Goal: Task Accomplishment & Management: Use online tool/utility

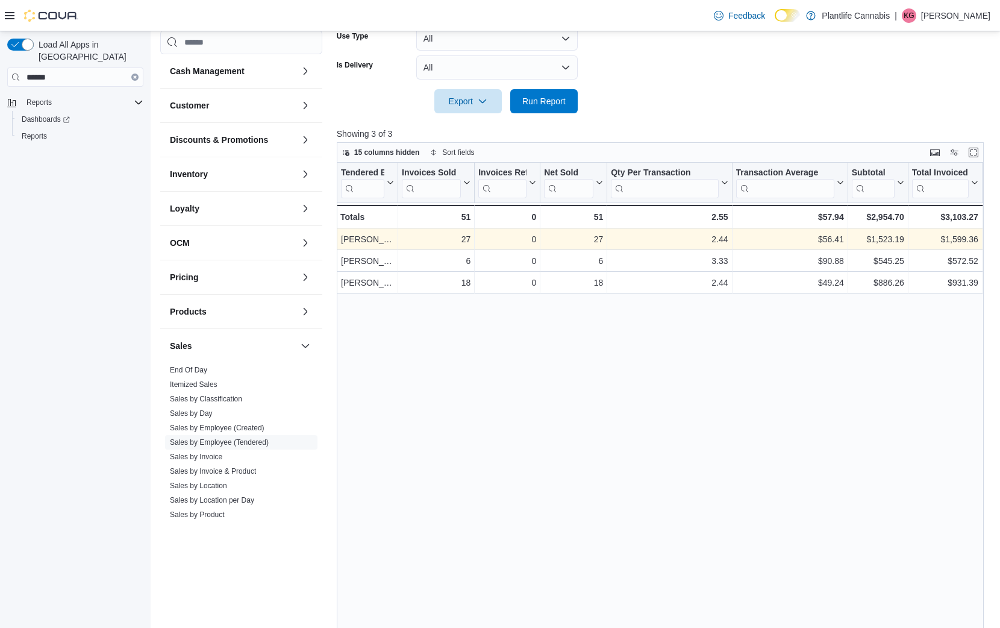
scroll to position [6, 0]
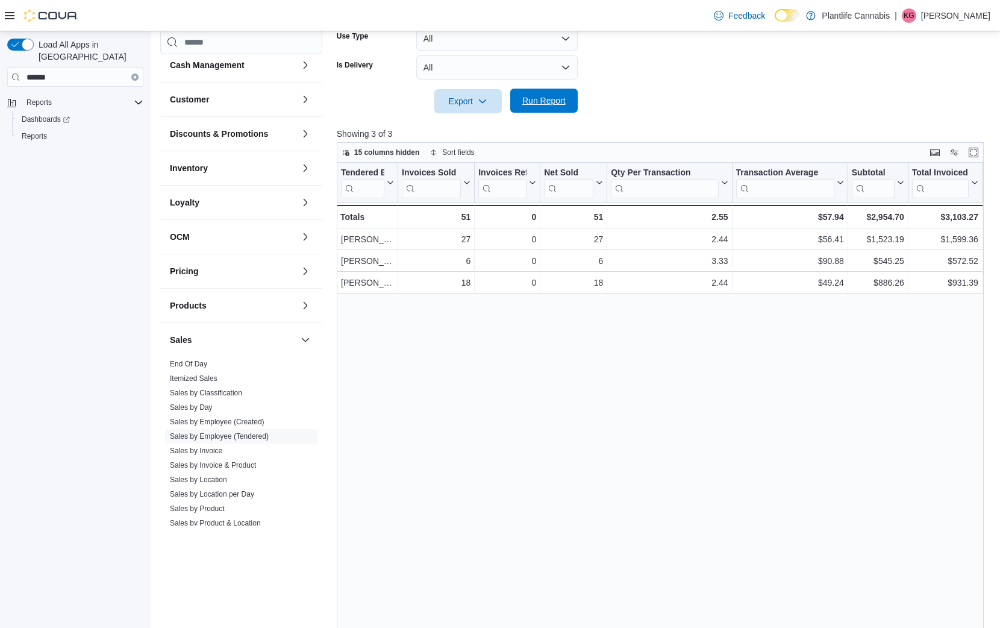
click at [553, 107] on span "Run Report" at bounding box center [544, 101] width 53 height 24
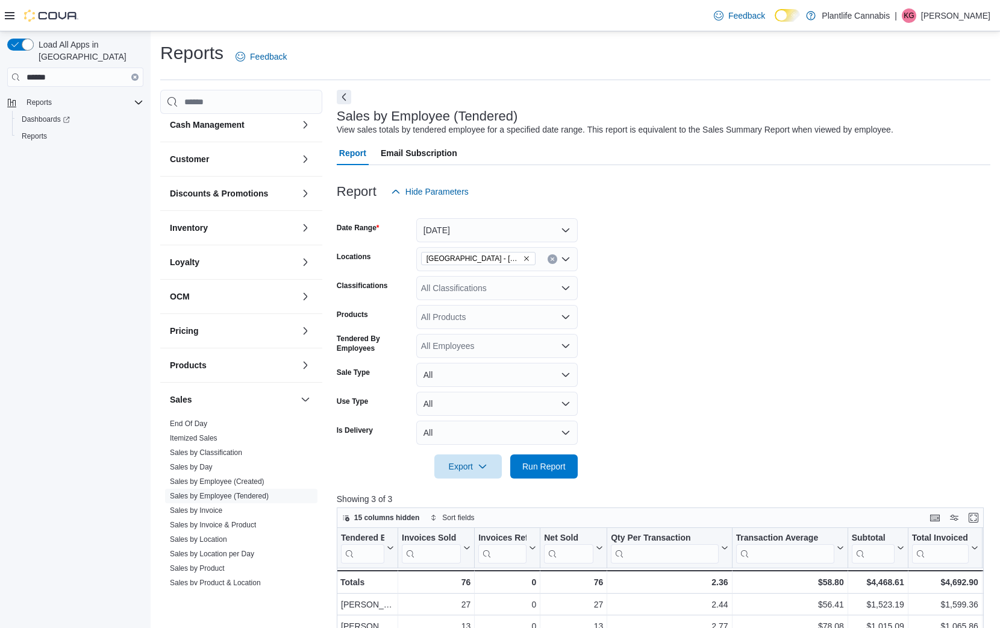
click at [487, 286] on div "All Classifications" at bounding box center [496, 288] width 161 height 24
type input "***"
click at [486, 308] on span "Accessory Group" at bounding box center [474, 308] width 64 height 12
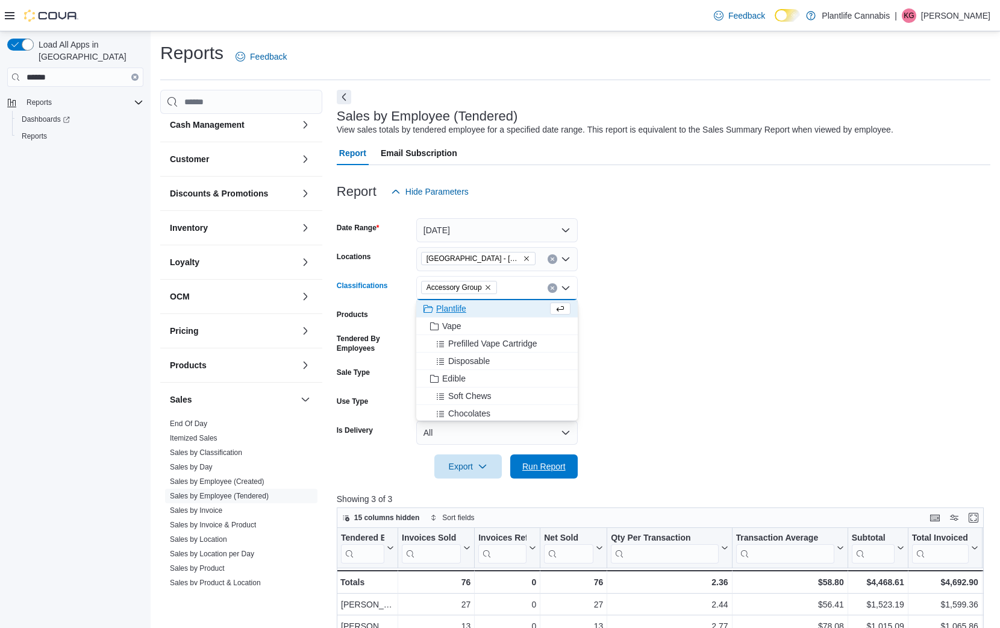
drag, startPoint x: 534, startPoint y: 465, endPoint x: 597, endPoint y: 387, distance: 99.8
click at [534, 465] on span "Run Report" at bounding box center [543, 466] width 43 height 12
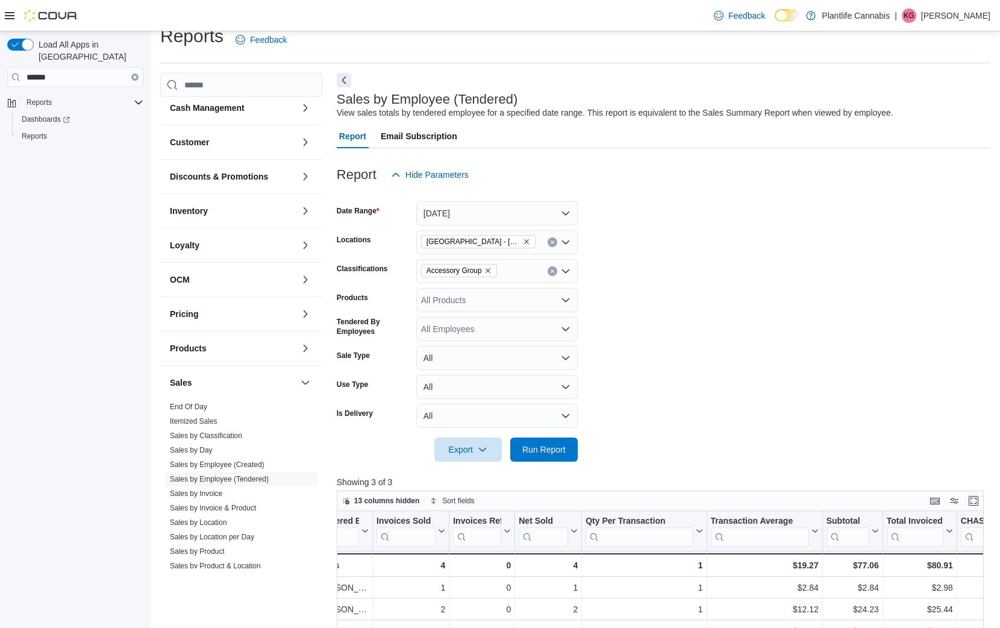
scroll to position [43, 0]
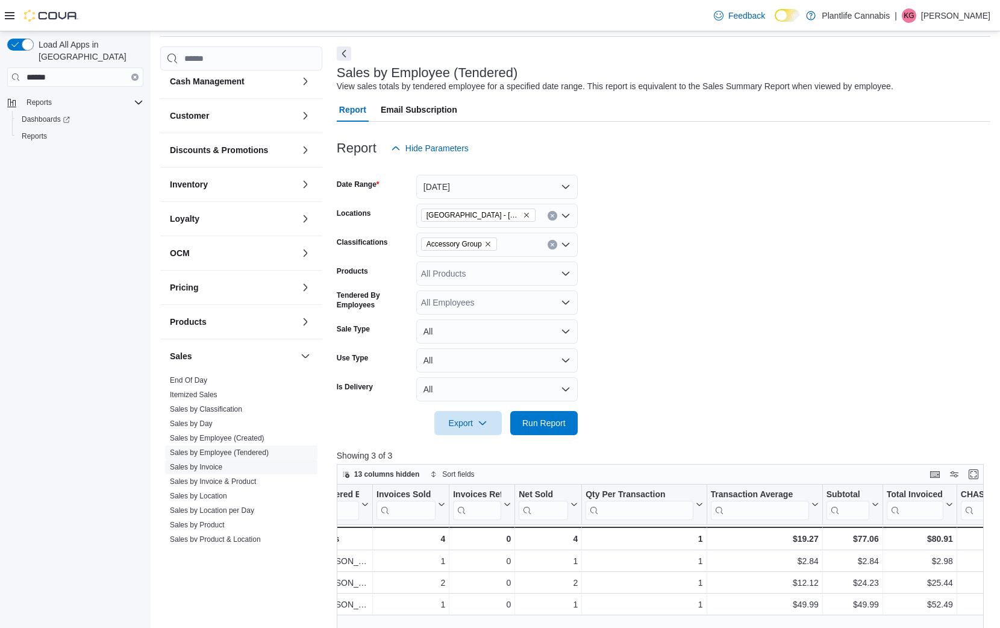
click at [218, 469] on link "Sales by Invoice" at bounding box center [196, 467] width 52 height 8
click at [218, 431] on span "Sales by Day" at bounding box center [241, 423] width 152 height 14
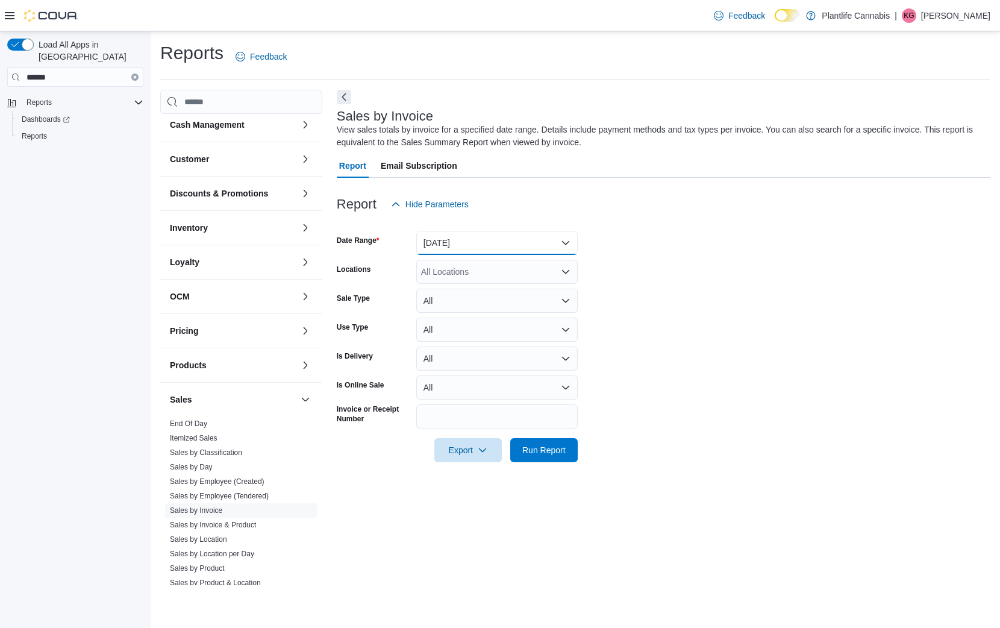
click at [475, 247] on button "[DATE]" at bounding box center [496, 243] width 161 height 24
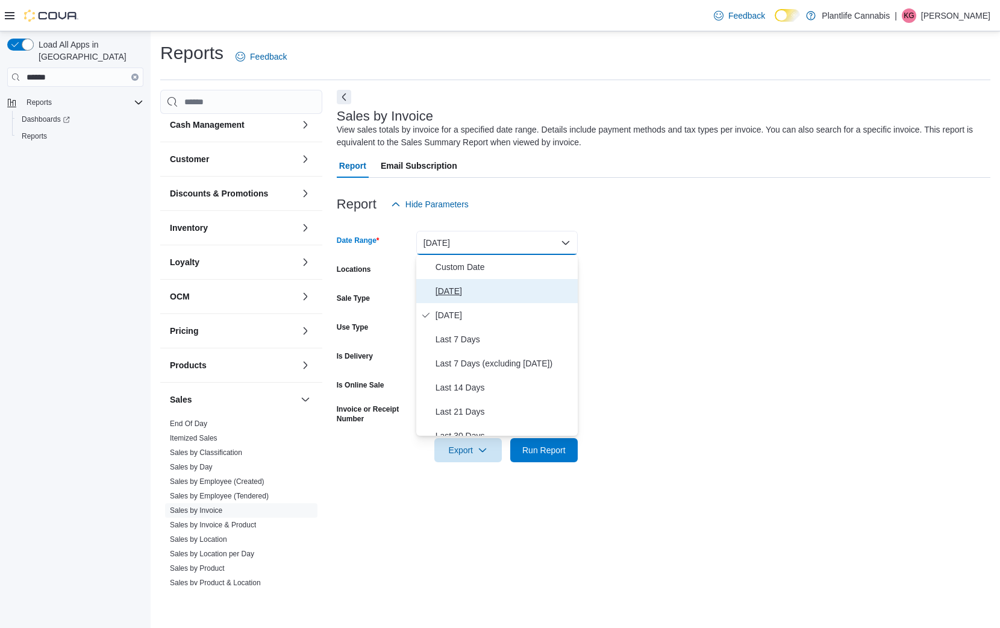
click at [482, 293] on span "[DATE]" at bounding box center [504, 291] width 137 height 14
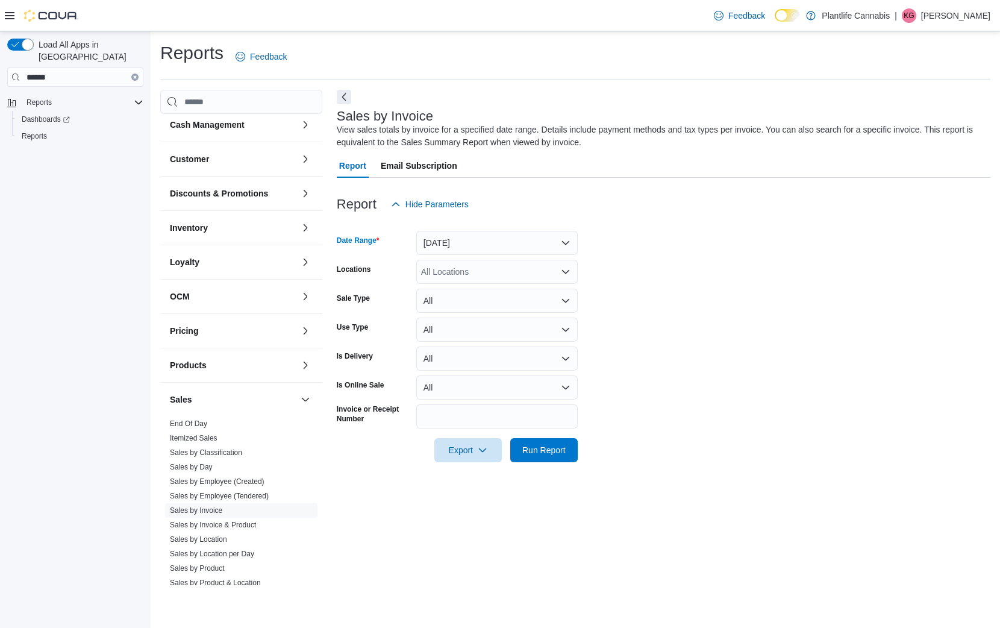
click at [488, 269] on div "All Locations" at bounding box center [496, 272] width 161 height 24
type input "***"
click at [471, 289] on span "[GEOGRAPHIC_DATA] - [GEOGRAPHIC_DATA]" at bounding box center [539, 292] width 183 height 12
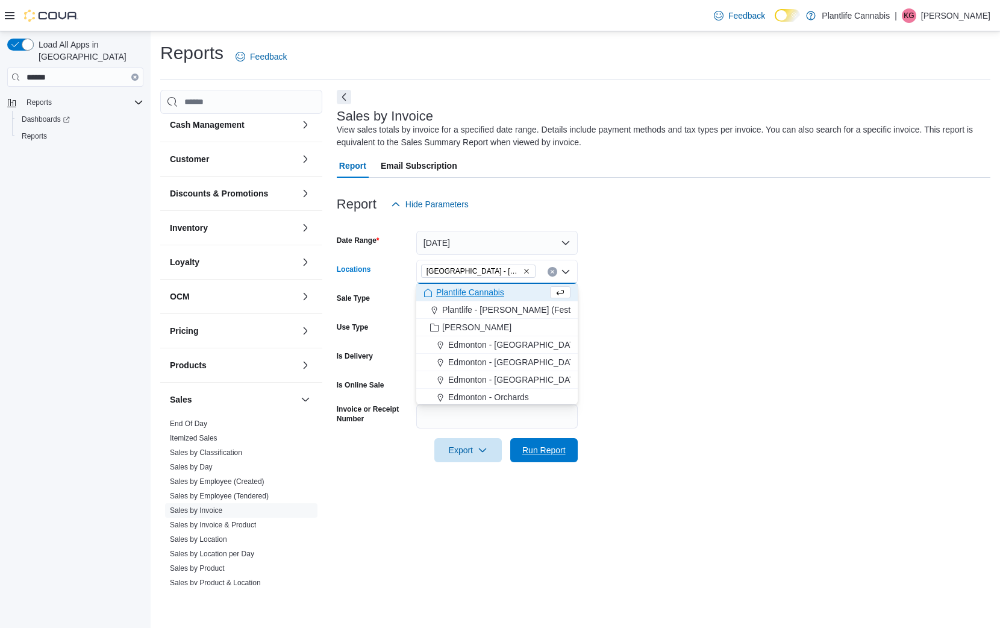
click at [555, 444] on span "Run Report" at bounding box center [543, 450] width 43 height 12
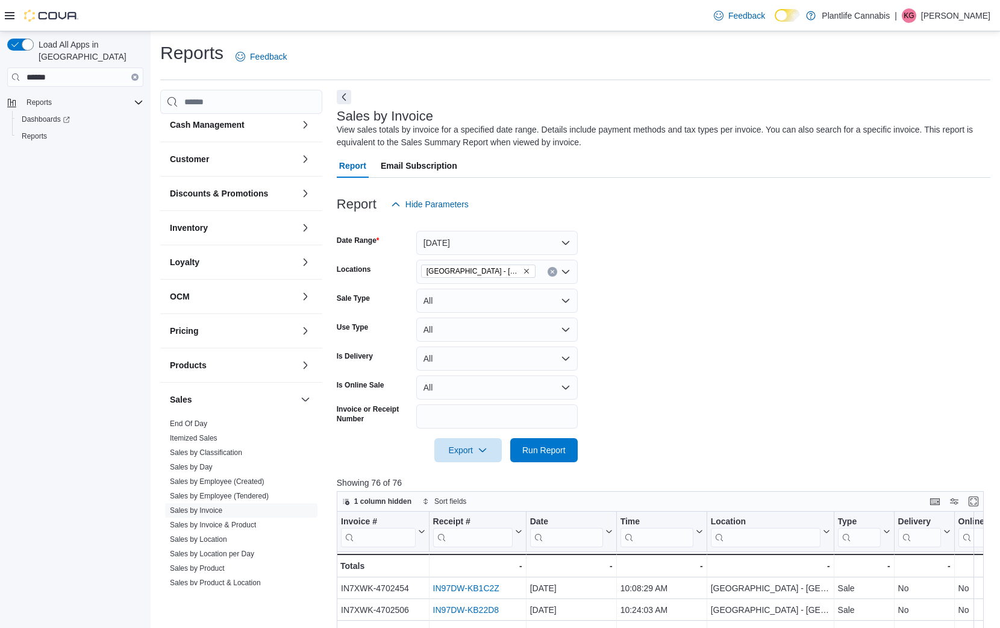
scroll to position [152, 0]
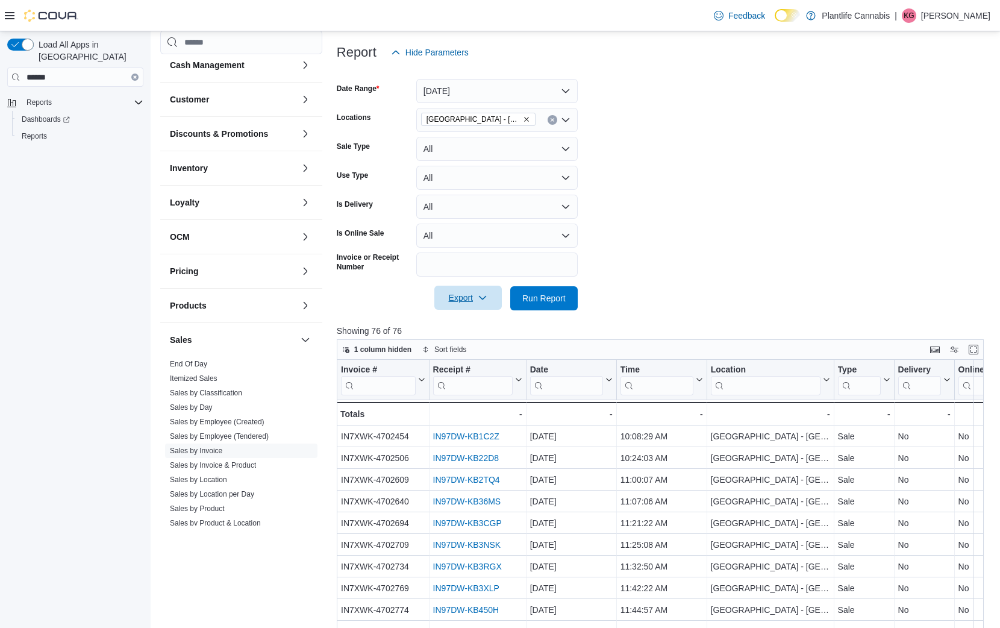
click at [472, 297] on span "Export" at bounding box center [468, 298] width 53 height 24
click at [496, 321] on span "Export to Excel" at bounding box center [469, 323] width 54 height 10
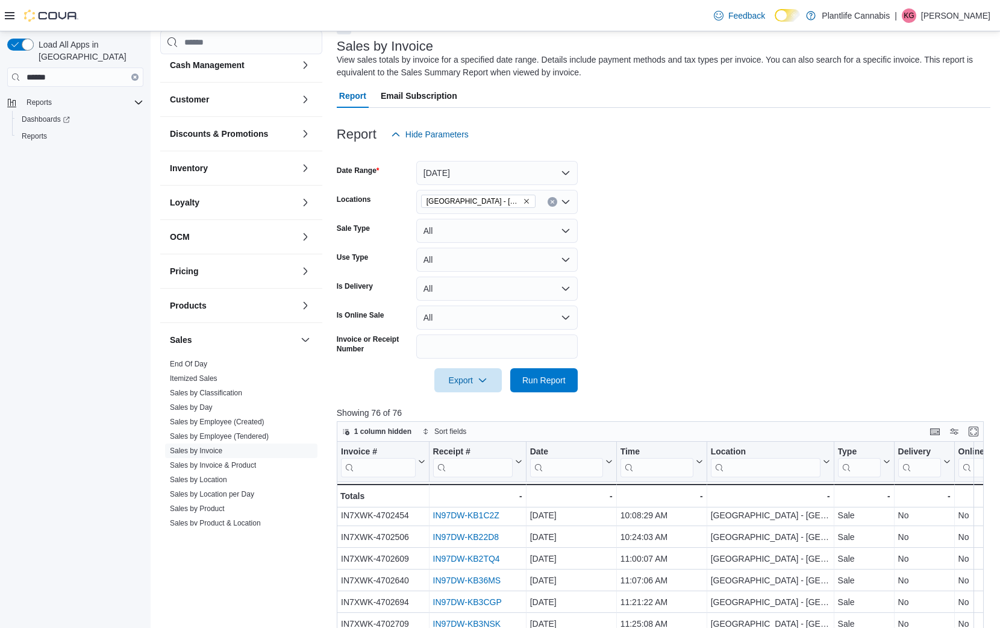
scroll to position [0, 0]
